Goal: Information Seeking & Learning: Check status

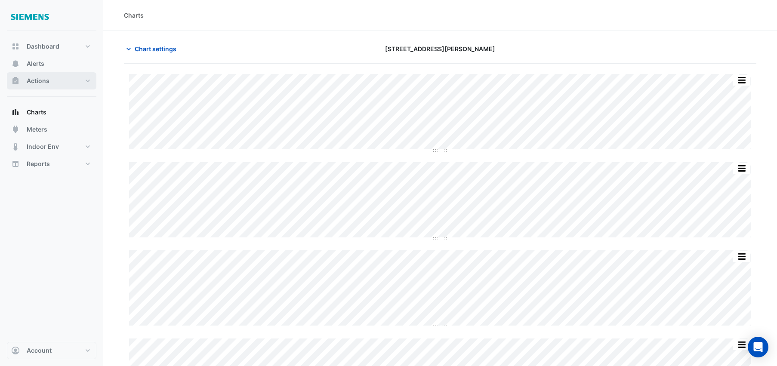
click at [46, 83] on span "Actions" at bounding box center [38, 81] width 23 height 9
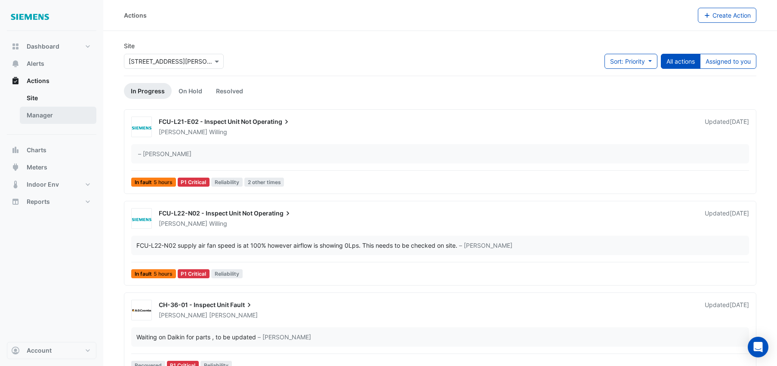
click at [59, 116] on link "Manager" at bounding box center [58, 115] width 77 height 17
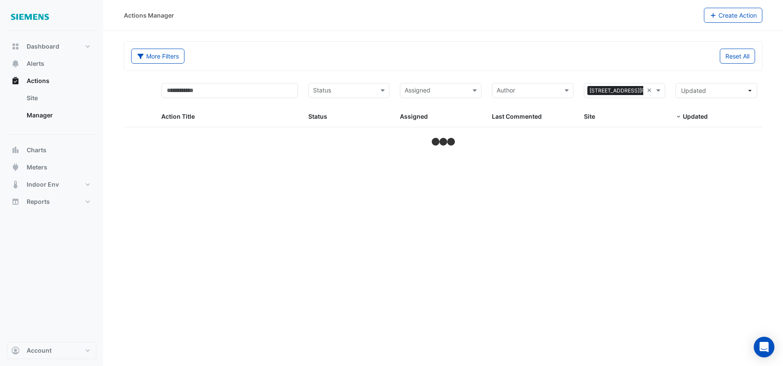
select select "**"
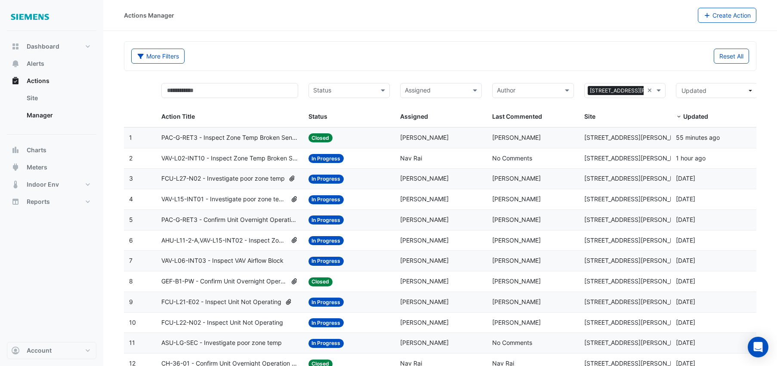
click at [241, 261] on span "VAV-L06-INT03 - Inspect VAV Airflow Block" at bounding box center [222, 261] width 122 height 10
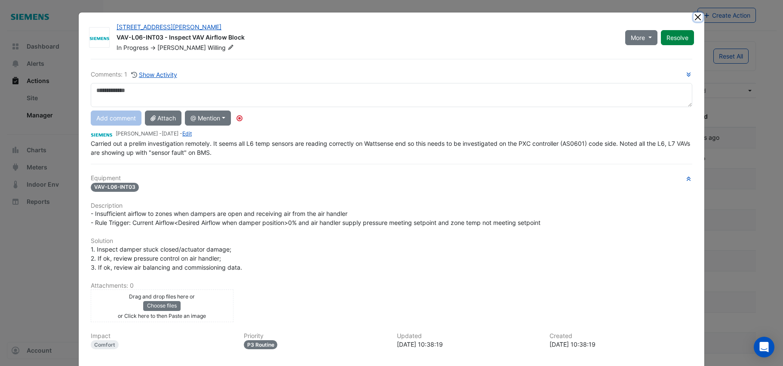
click at [697, 16] on button "Close" at bounding box center [698, 16] width 9 height 9
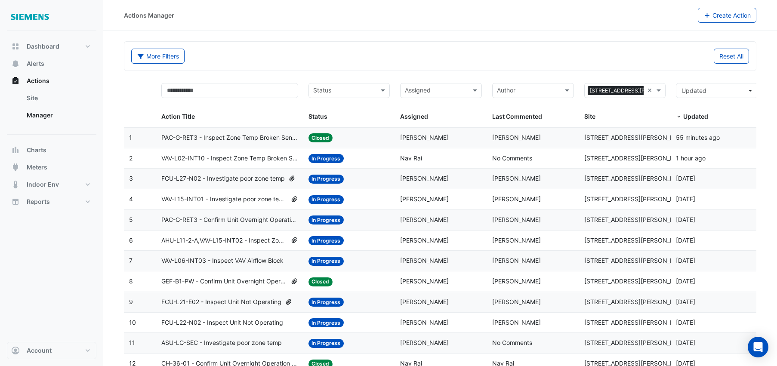
click at [217, 263] on span "VAV-L06-INT03 - Inspect VAV Airflow Block" at bounding box center [222, 261] width 122 height 10
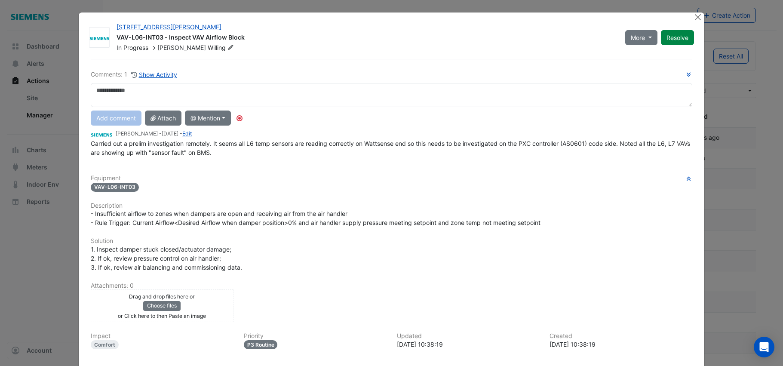
click at [756, 32] on ngb-modal-window "[STREET_ADDRESS][PERSON_NAME] VAV-L06-INT03 - Inspect VAV Airflow Block In Prog…" at bounding box center [391, 183] width 783 height 366
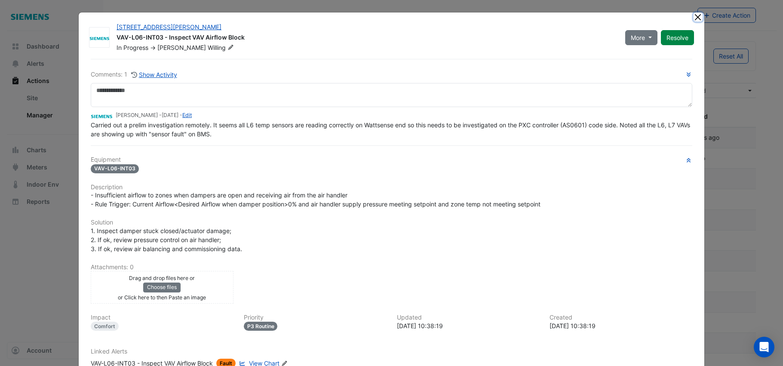
click at [696, 20] on button "Close" at bounding box center [698, 16] width 9 height 9
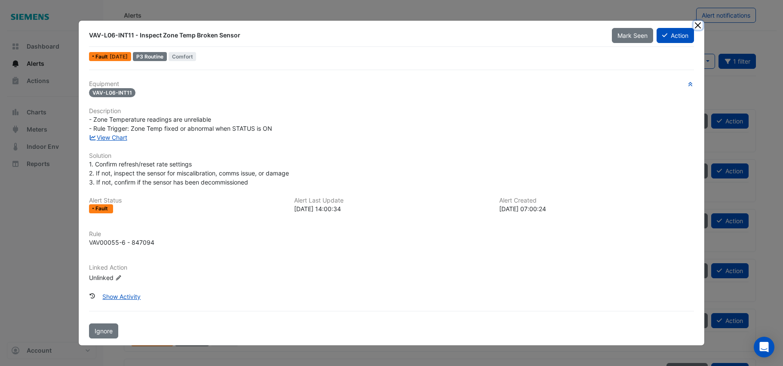
click at [701, 27] on button "Close" at bounding box center [698, 25] width 9 height 9
